Goal: Book appointment/travel/reservation

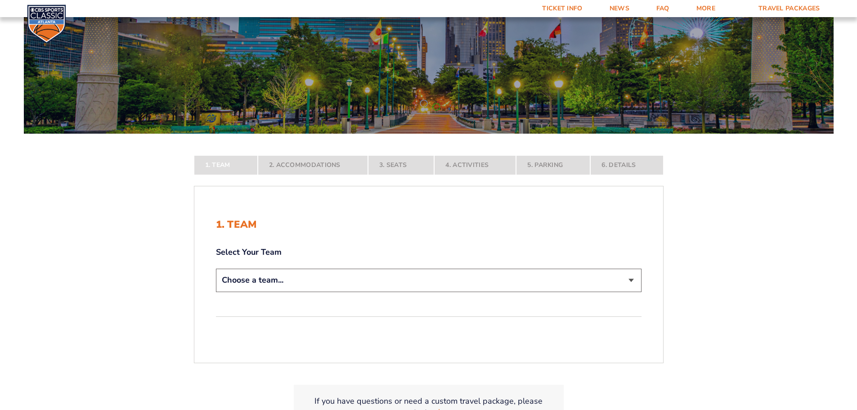
scroll to position [90, 0]
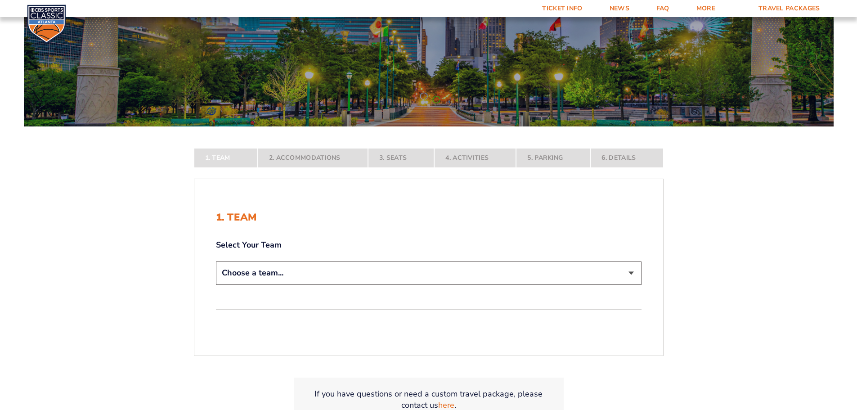
click at [365, 270] on select "Choose a team... [US_STATE] Wildcats [US_STATE] State Buckeyes [US_STATE] Tar H…" at bounding box center [429, 272] width 426 height 23
select select "12756"
click at [216, 284] on select "Choose a team... [US_STATE] Wildcats [US_STATE] State Buckeyes [US_STATE] Tar H…" at bounding box center [429, 272] width 426 height 23
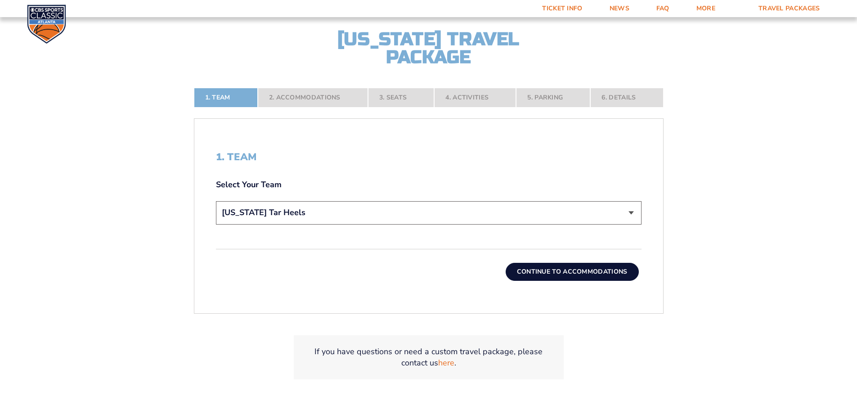
scroll to position [225, 0]
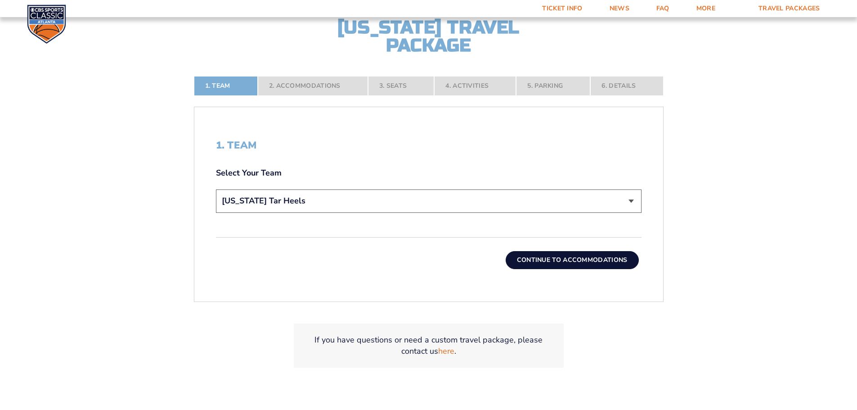
click at [597, 261] on button "Continue To Accommodations" at bounding box center [572, 260] width 133 height 18
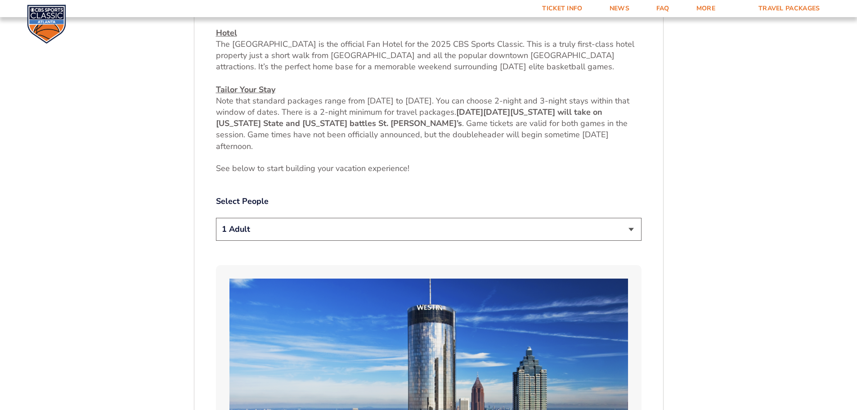
scroll to position [419, 0]
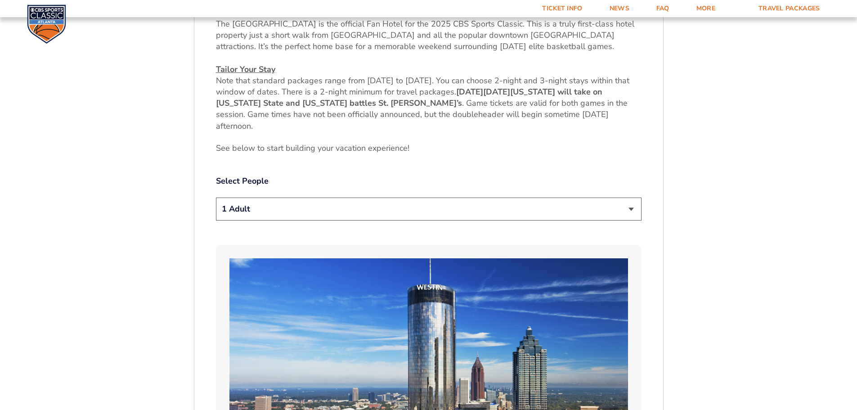
click at [622, 216] on select "1 Adult 2 Adults 3 Adults 4 Adults 2 Adults + 1 Child 2 Adults + 2 Children 2 A…" at bounding box center [429, 209] width 426 height 23
select select "2 Adults"
click at [216, 198] on select "1 Adult 2 Adults 3 Adults 4 Adults 2 Adults + 1 Child 2 Adults + 2 Children 2 A…" at bounding box center [429, 209] width 426 height 23
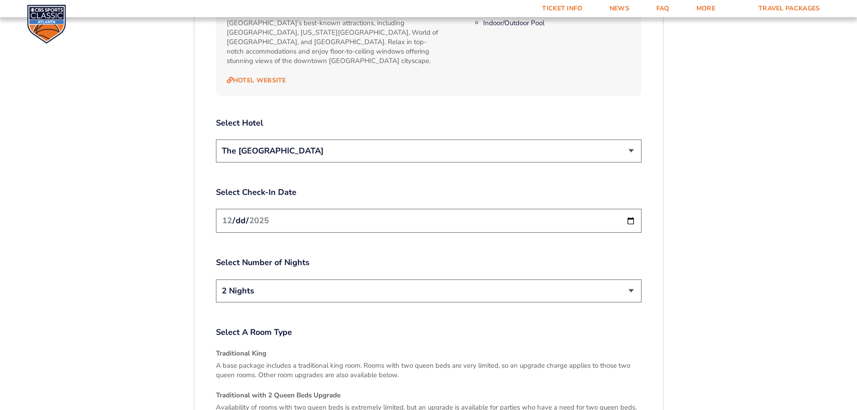
scroll to position [1049, 0]
click at [633, 211] on input "[DATE]" at bounding box center [429, 219] width 426 height 24
click at [634, 214] on input "[DATE]" at bounding box center [429, 219] width 426 height 24
type input "[DATE]"
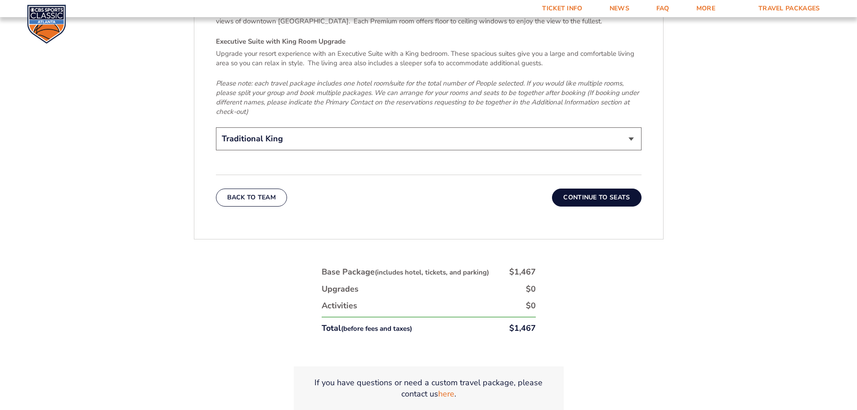
scroll to position [1499, 0]
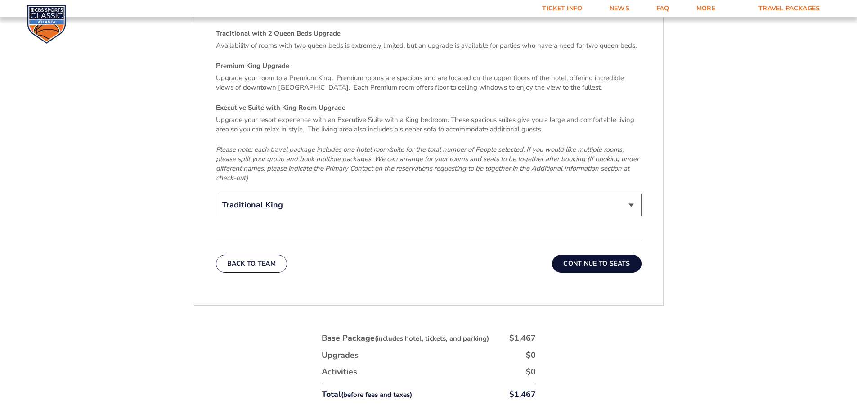
click at [594, 255] on button "Continue To Seats" at bounding box center [596, 264] width 89 height 18
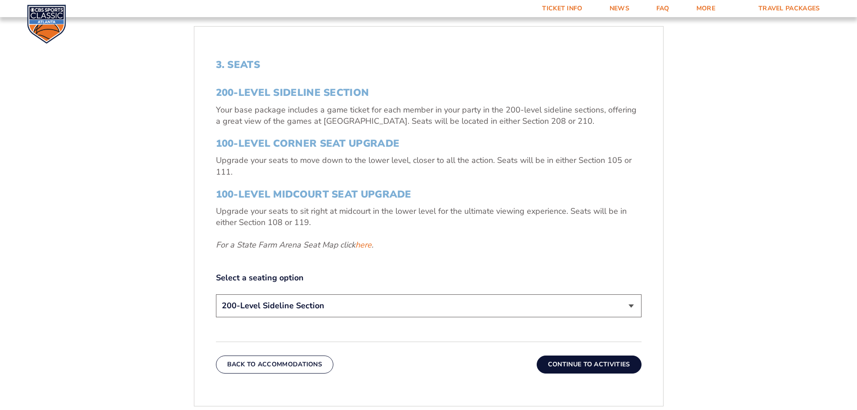
scroll to position [284, 0]
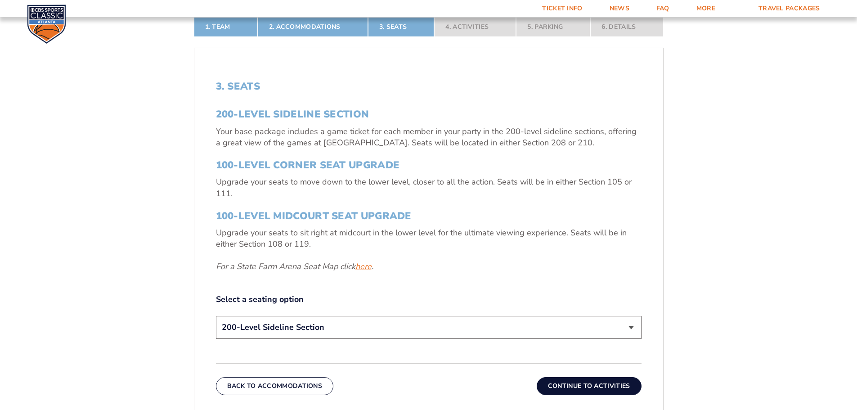
click at [368, 268] on link "here" at bounding box center [363, 266] width 16 height 11
click at [361, 269] on link "here" at bounding box center [363, 266] width 16 height 11
click at [343, 163] on h3 "100-Level Corner Seat Upgrade" at bounding box center [429, 165] width 426 height 12
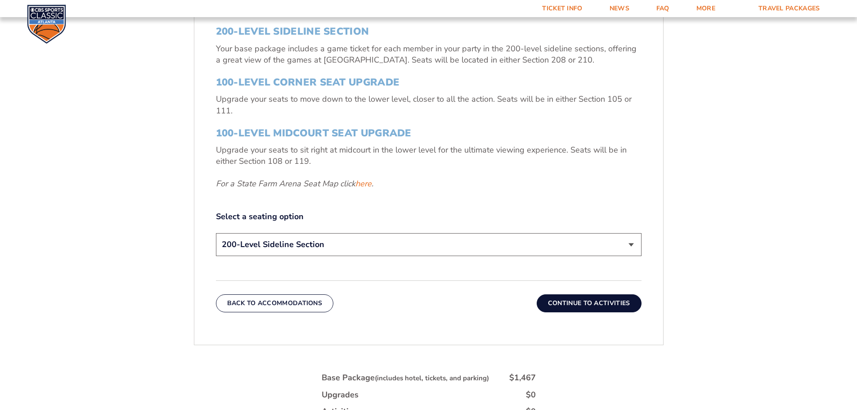
scroll to position [374, 0]
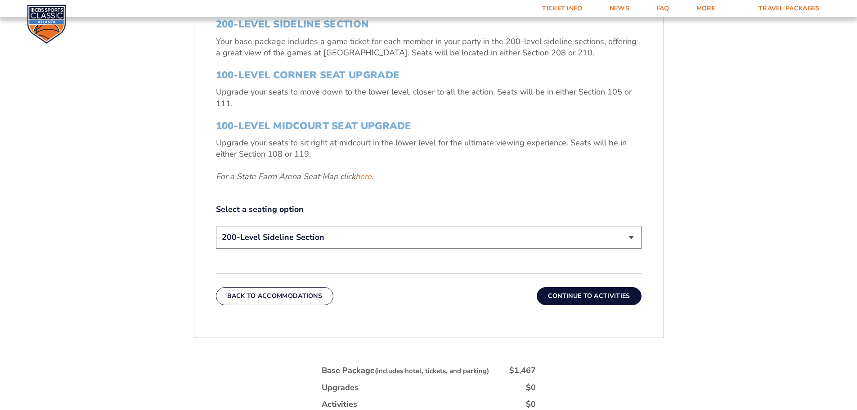
click at [585, 297] on button "Continue To Activities" at bounding box center [589, 296] width 105 height 18
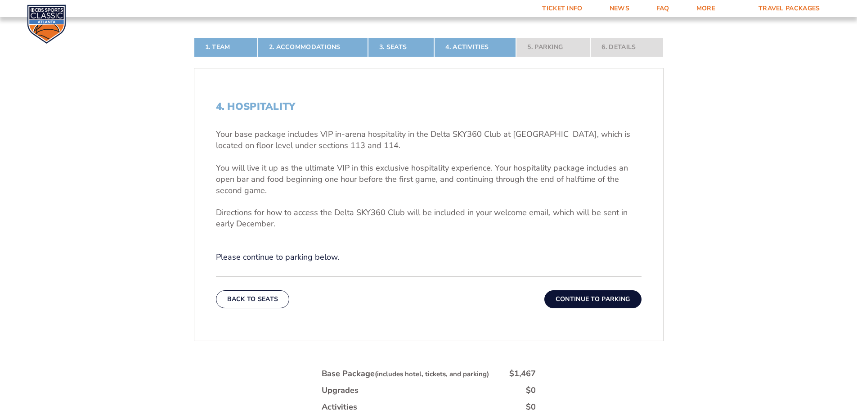
scroll to position [239, 0]
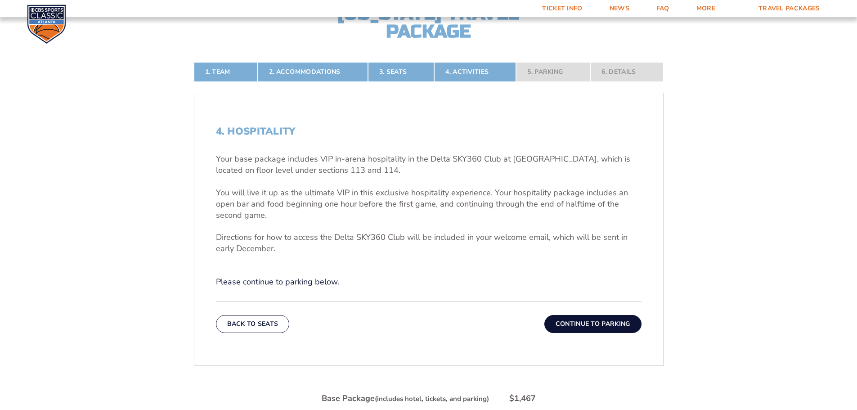
click at [605, 320] on button "Continue To Parking" at bounding box center [592, 324] width 97 height 18
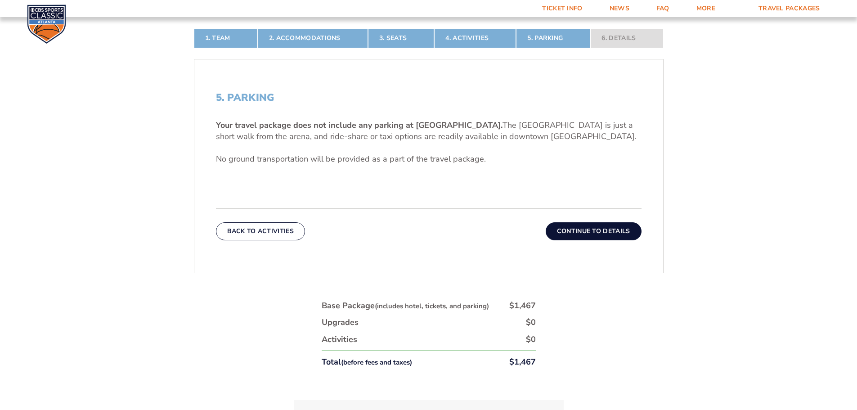
scroll to position [284, 0]
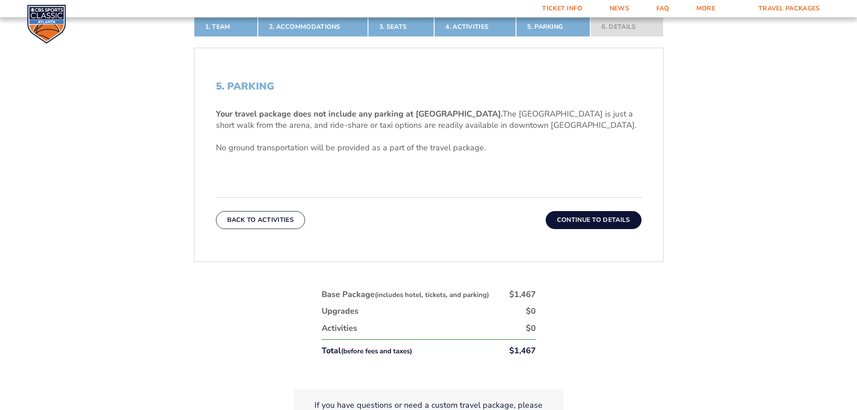
click at [593, 216] on button "Continue To Details" at bounding box center [594, 220] width 96 height 18
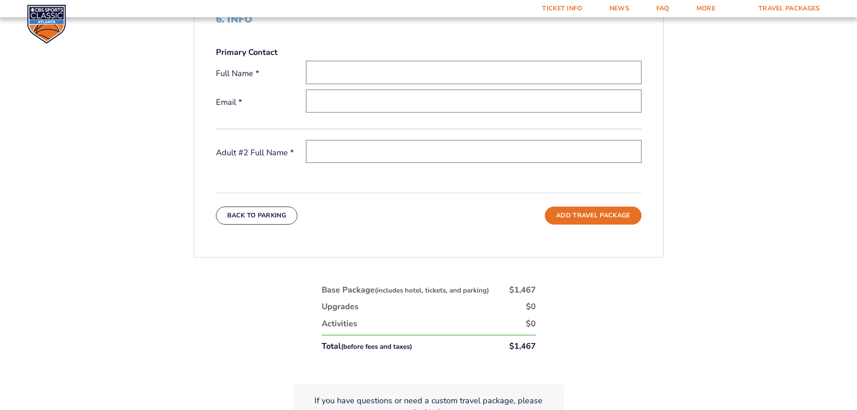
scroll to position [329, 0]
